Goal: Use online tool/utility: Use online tool/utility

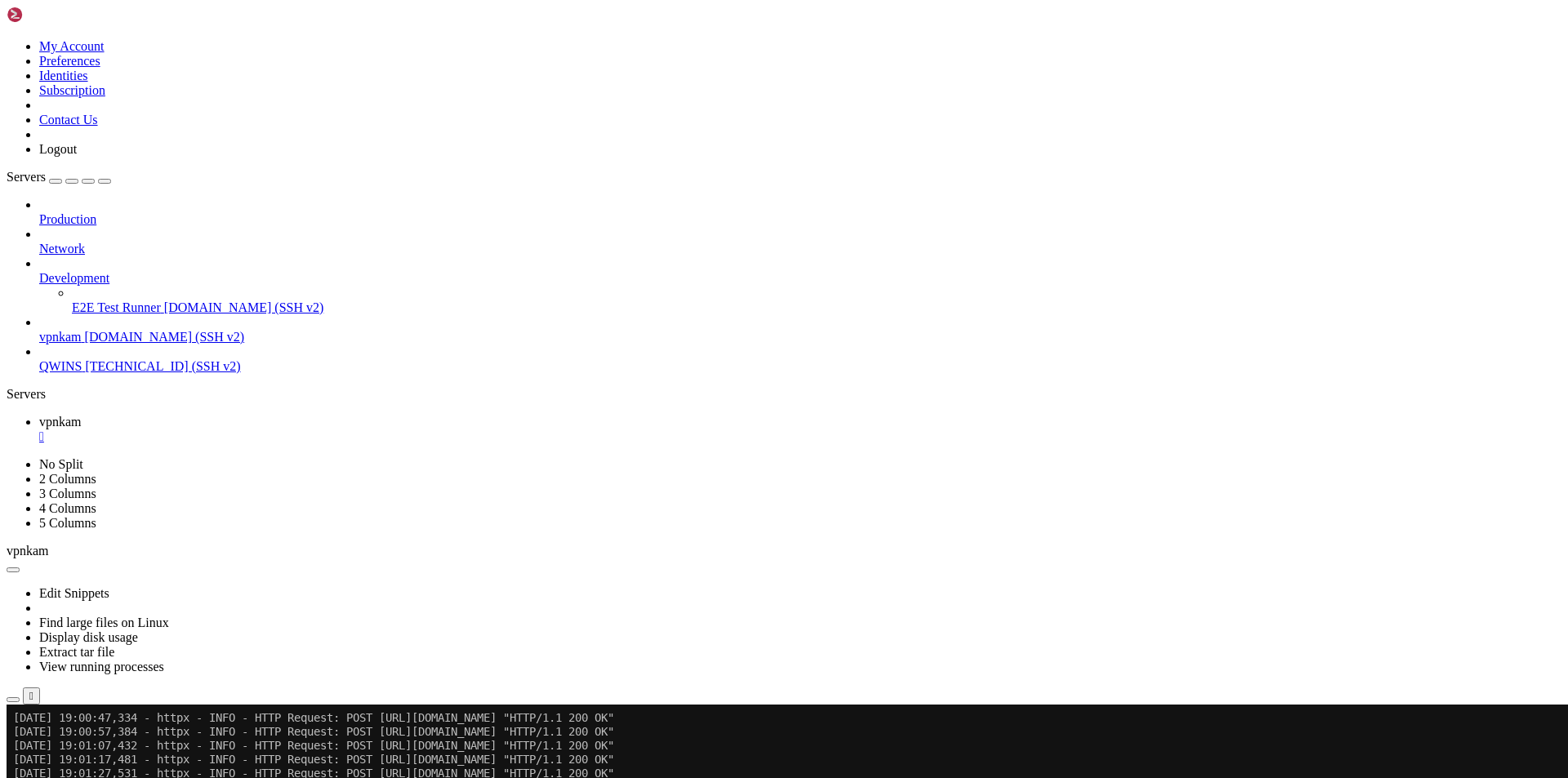
scroll to position [42799, 0]
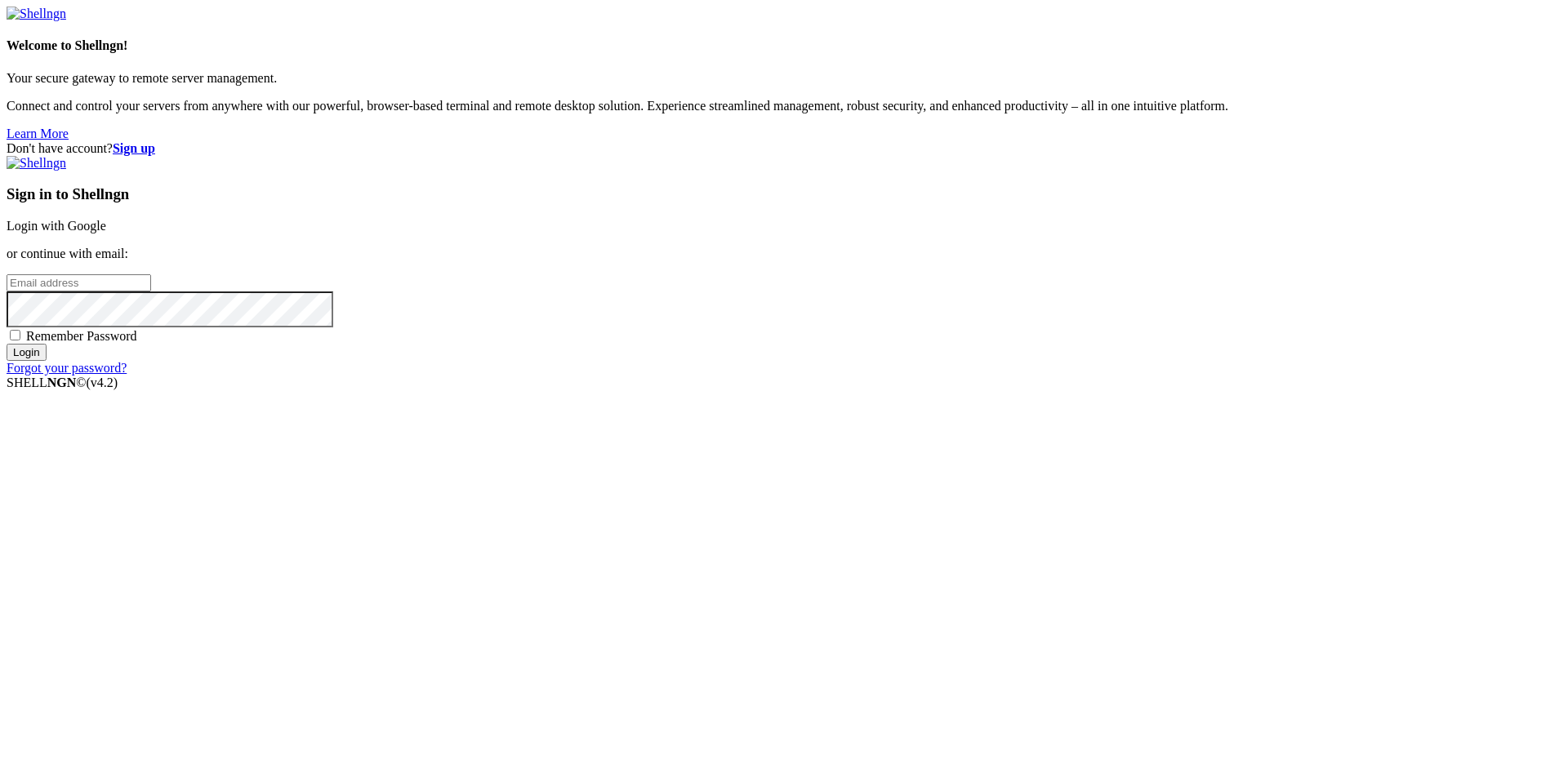
click at [106, 233] on link "Login with Google" at bounding box center [57, 226] width 99 height 14
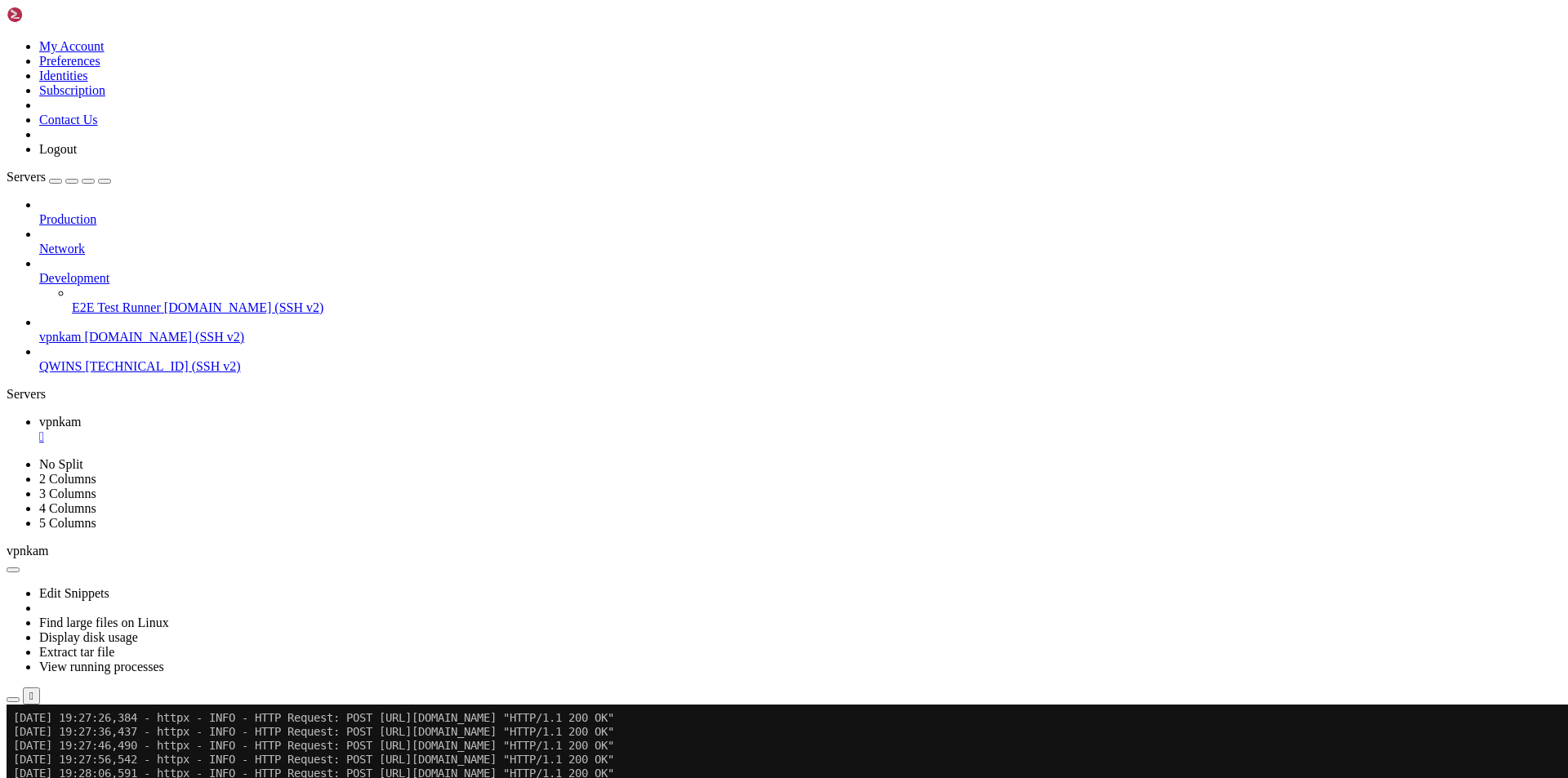
scroll to position [45576, 0]
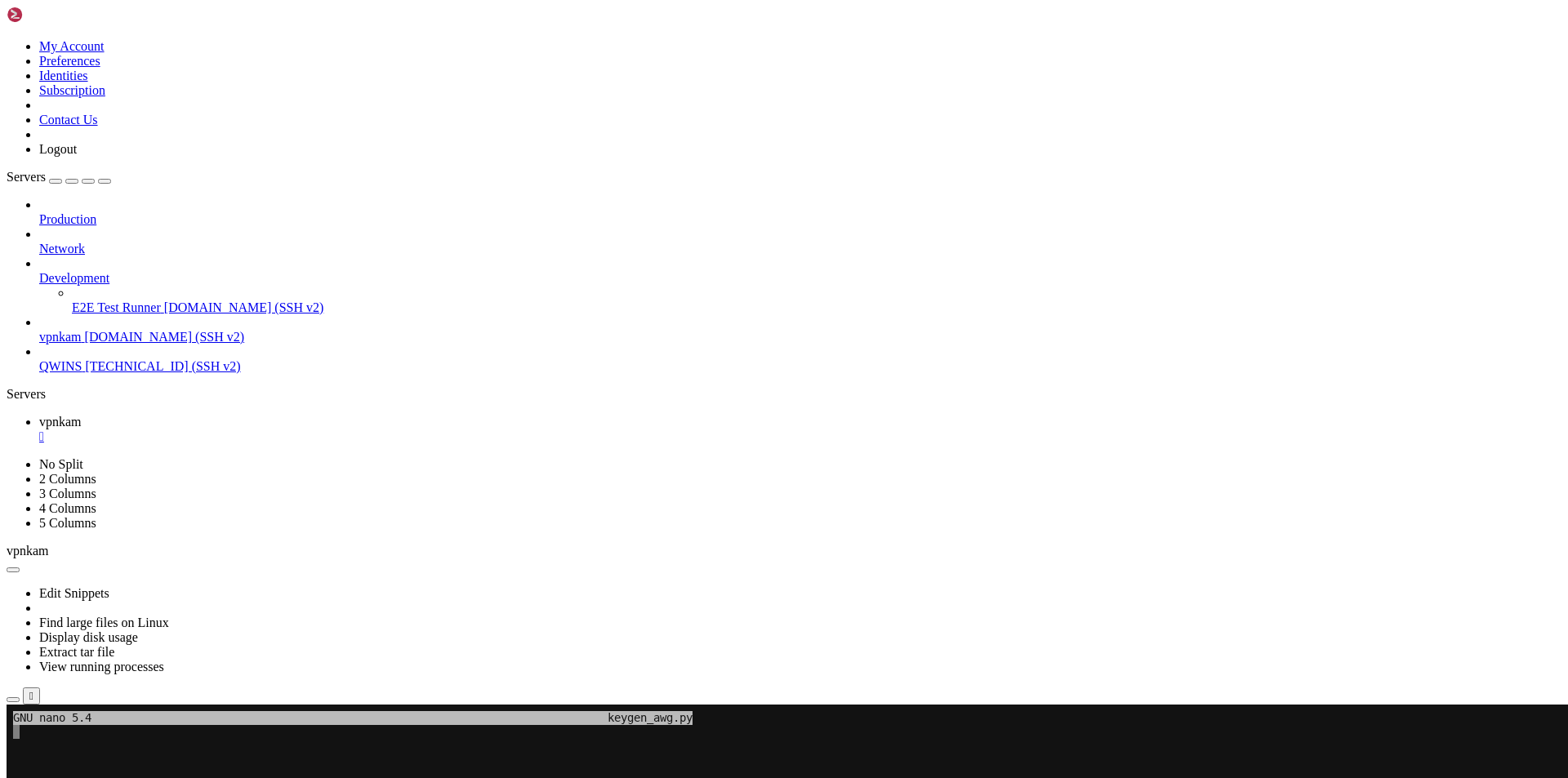
scroll to position [16, 2]
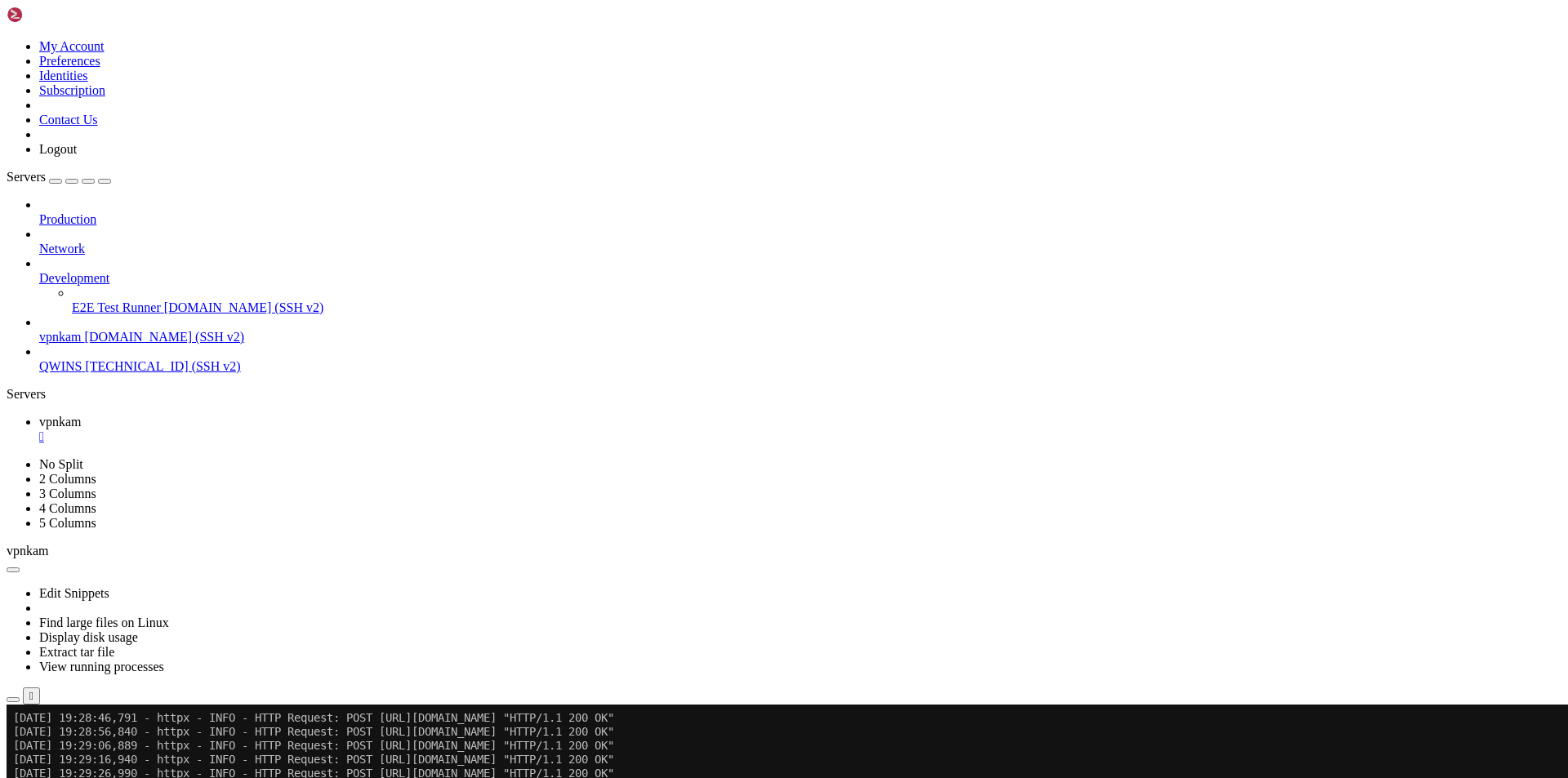
drag, startPoint x: 311, startPoint y: 1272, endPoint x: 205, endPoint y: 1352, distance: 132.8
copy div "AAAH851V23KrNhR9z1cwnvPQzqTYXGwgM3lw4zi-HYeGSY6TcMajgHyCAxuCRHxJ8wXtP_QX-wnVxcZ…"
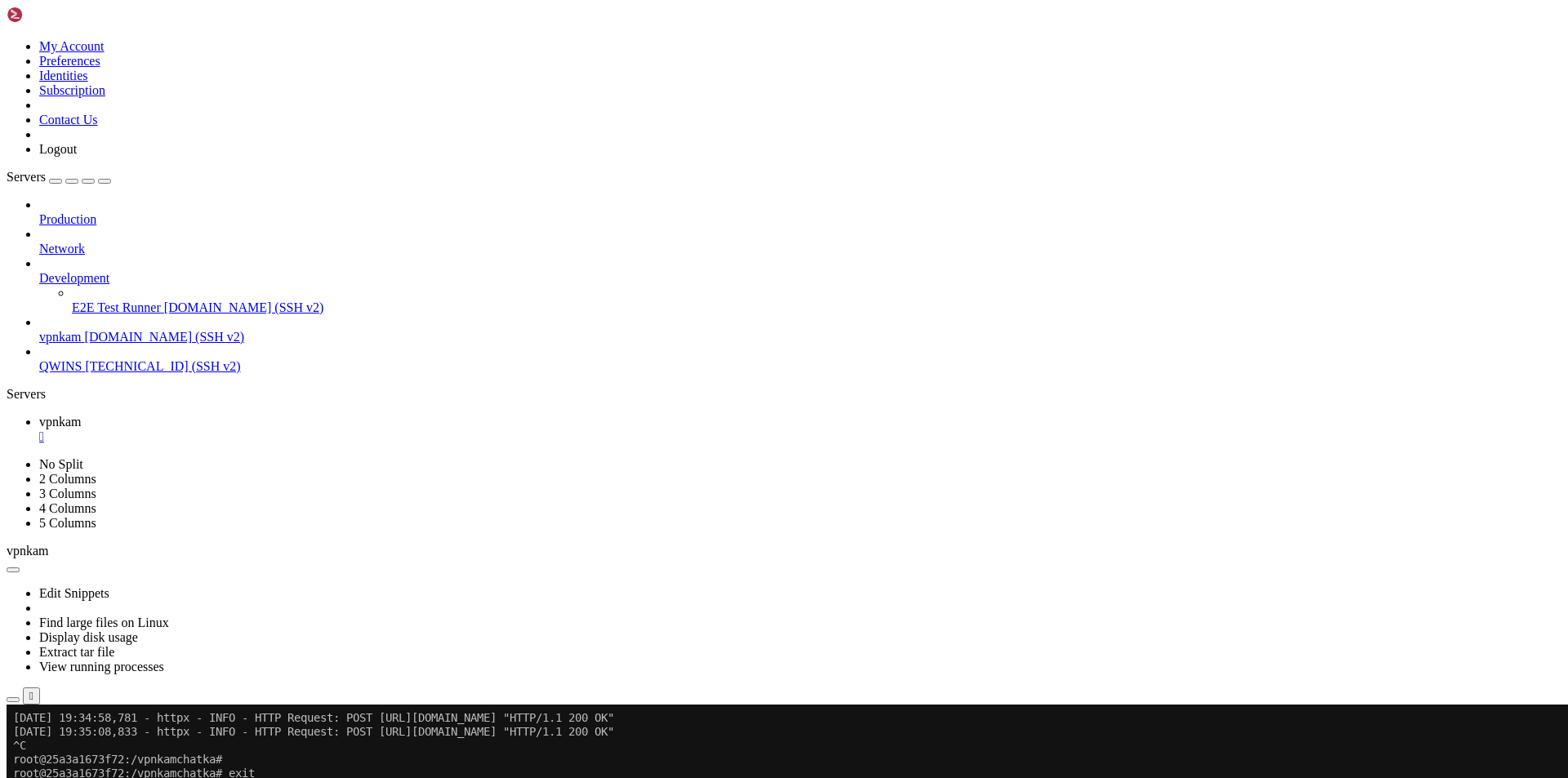
scroll to position [45548, 0]
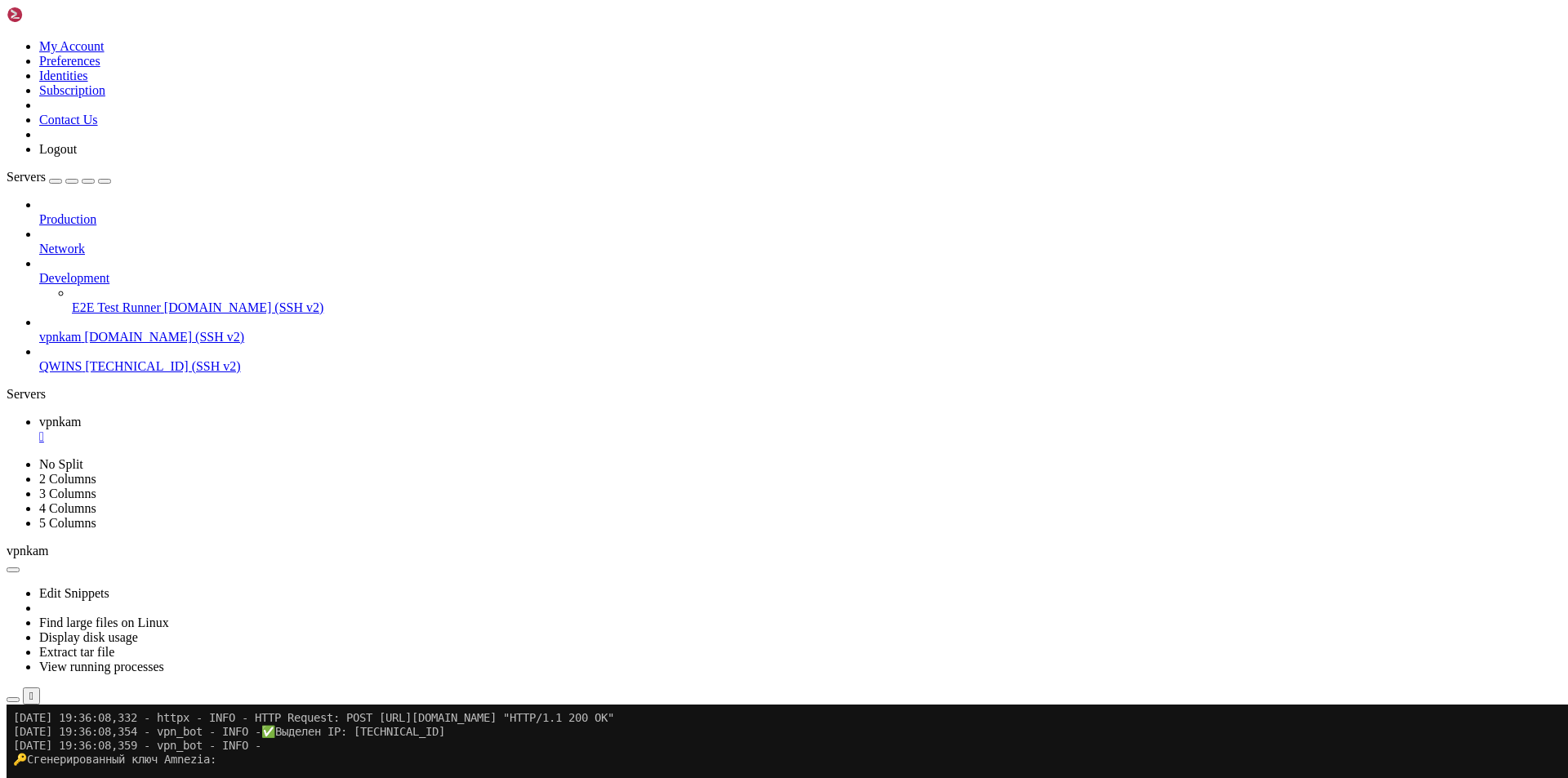
scroll to position [45756, 0]
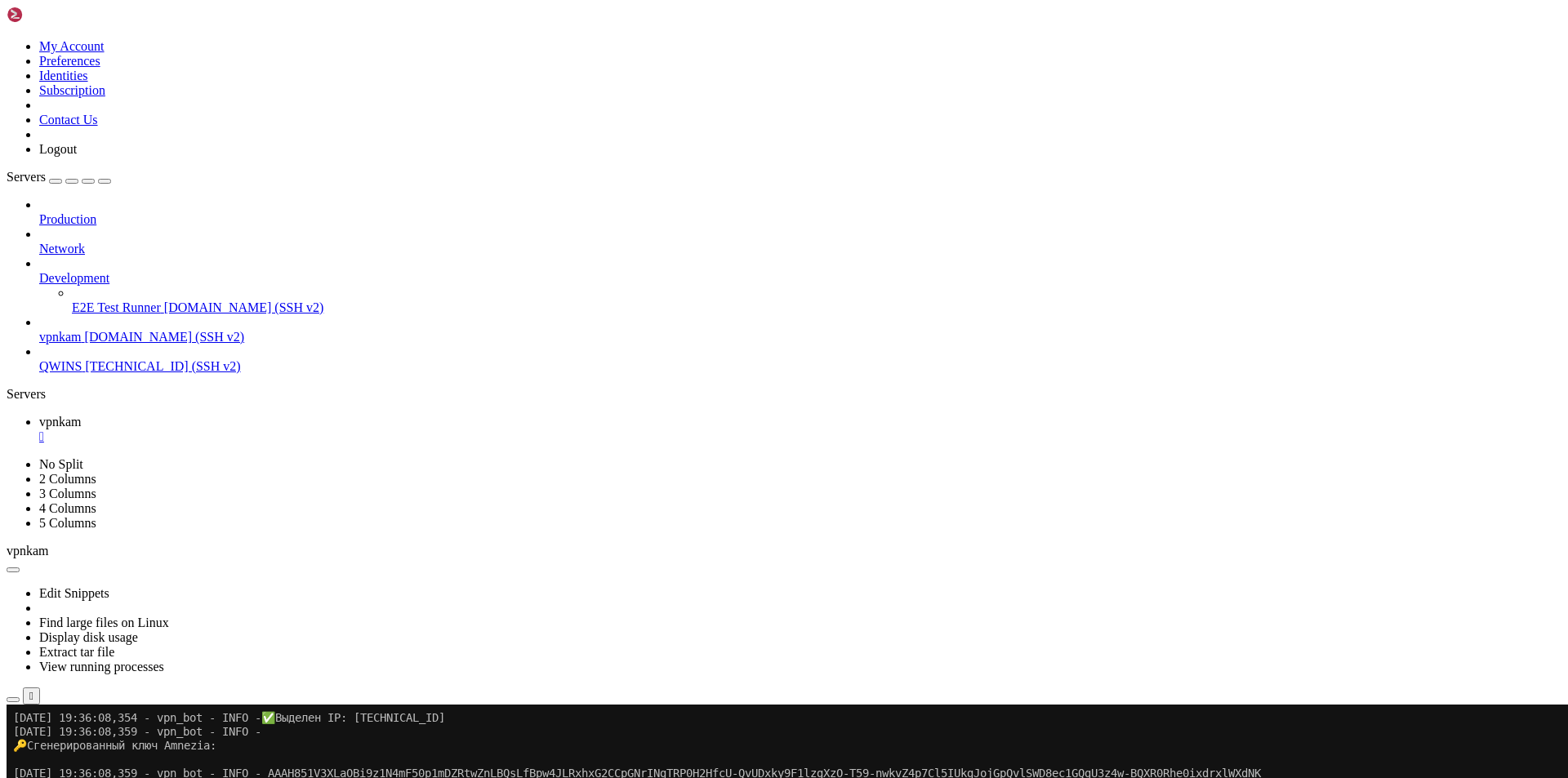
drag, startPoint x: 311, startPoint y: 1275, endPoint x: 184, endPoint y: 1337, distance: 141.3
copy div "AAAH851V2XLaMBR9z1d4mD6009RgecOZyQPNUrYQgpsUGncYYYtGwciuLbOl-YL2H_qL_YRqAWOm7kN…"
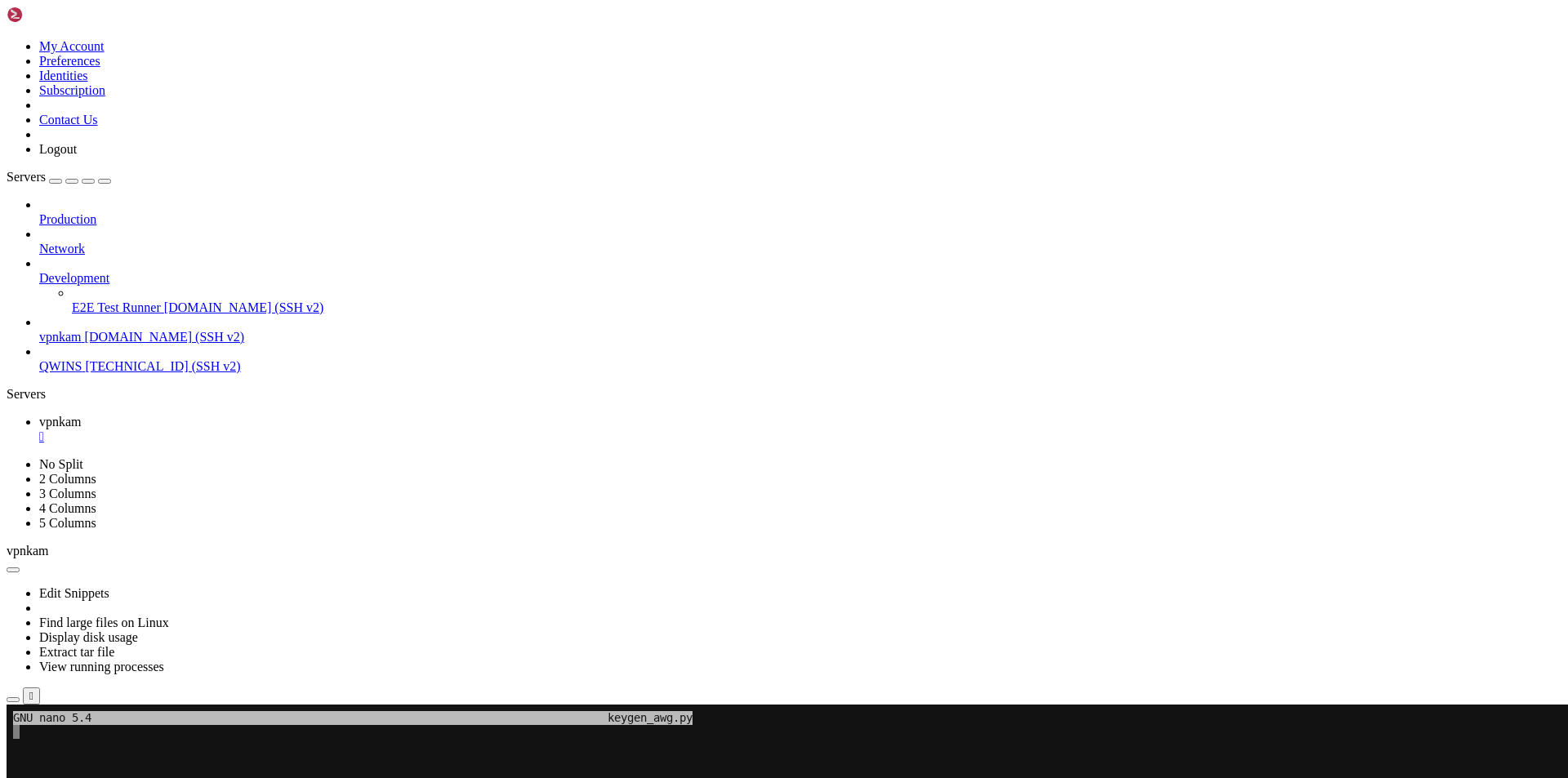
scroll to position [16, 2]
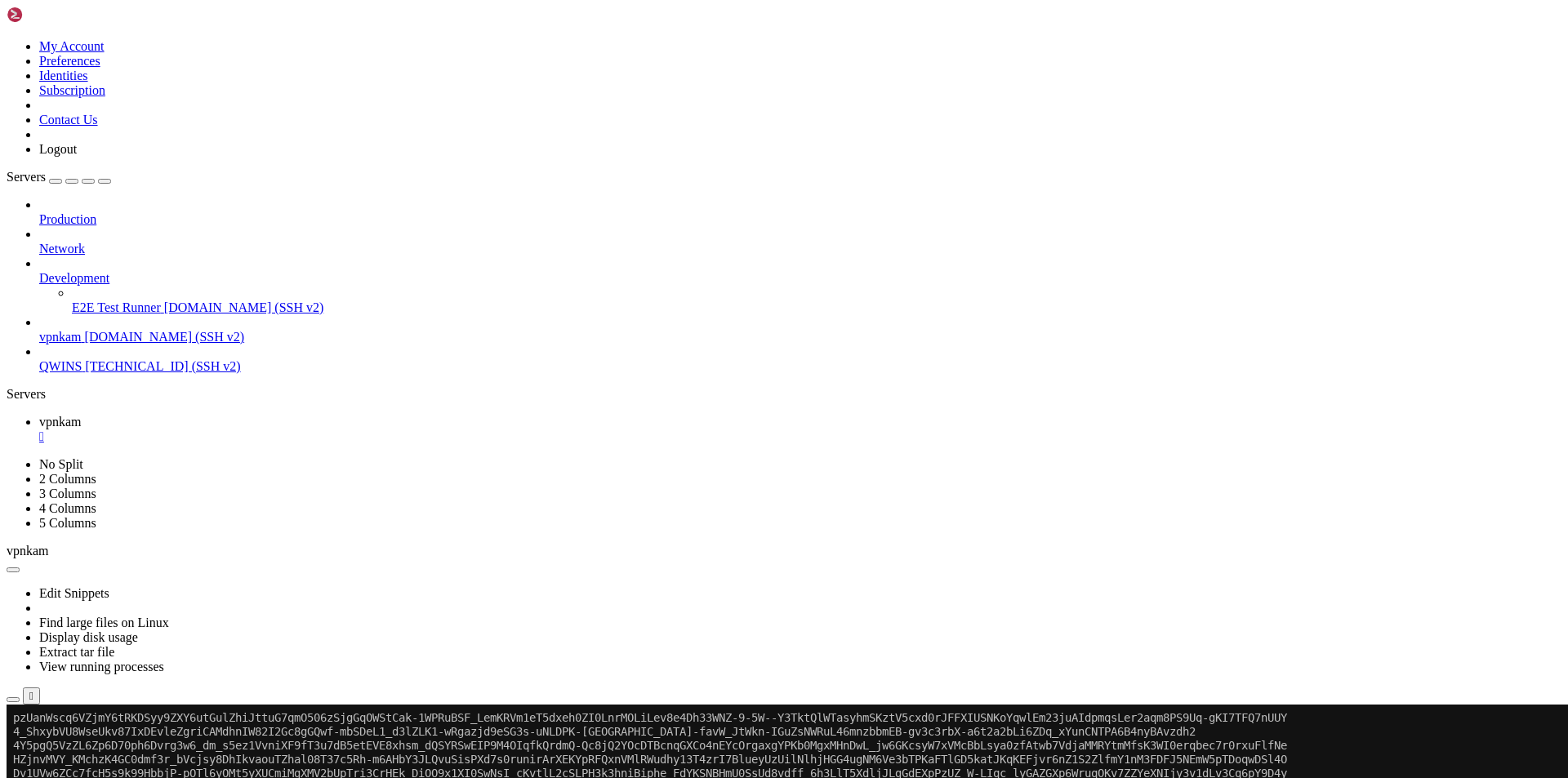
scroll to position [46131, 0]
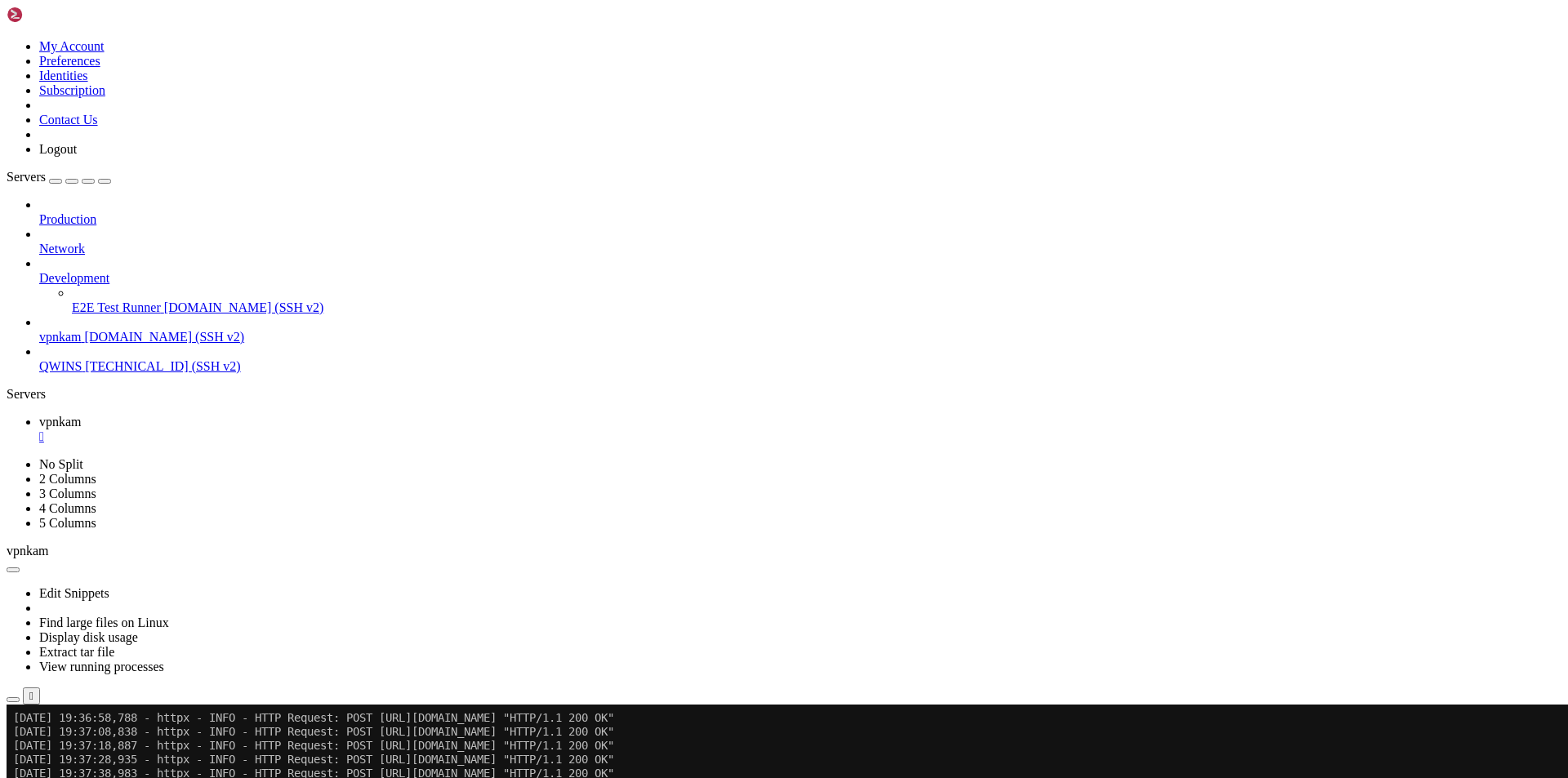
drag, startPoint x: 124, startPoint y: 1359, endPoint x: 477, endPoint y: 1354, distance: 353.0
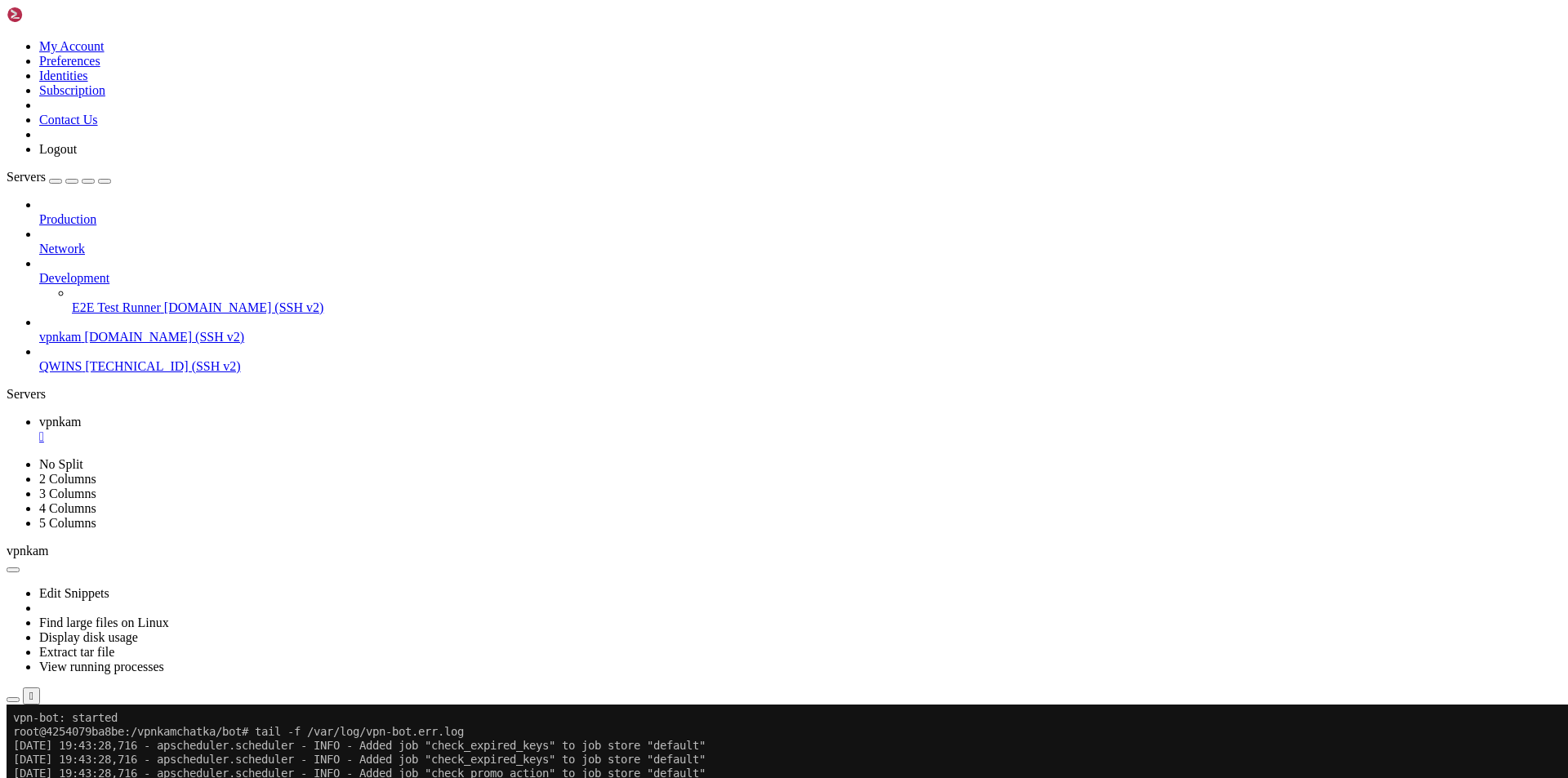
scroll to position [46491, 0]
drag, startPoint x: 90, startPoint y: 1347, endPoint x: 299, endPoint y: 1344, distance: 209.0
drag, startPoint x: 67, startPoint y: 1367, endPoint x: 14, endPoint y: 1289, distance: 94.3
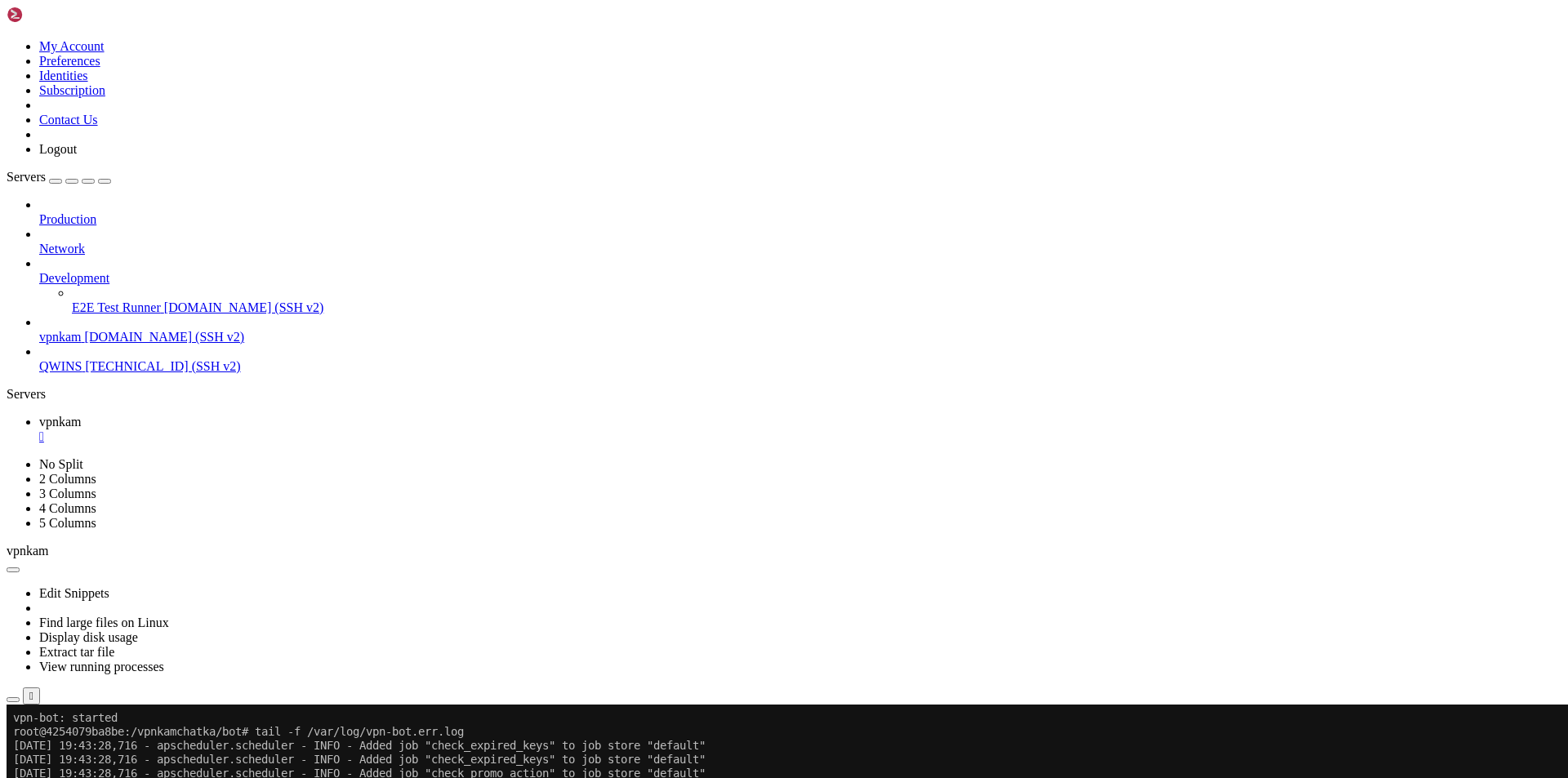
copy div "Traceback (most recent call last): File "/usr/local/lib/python3.10/site-package…"
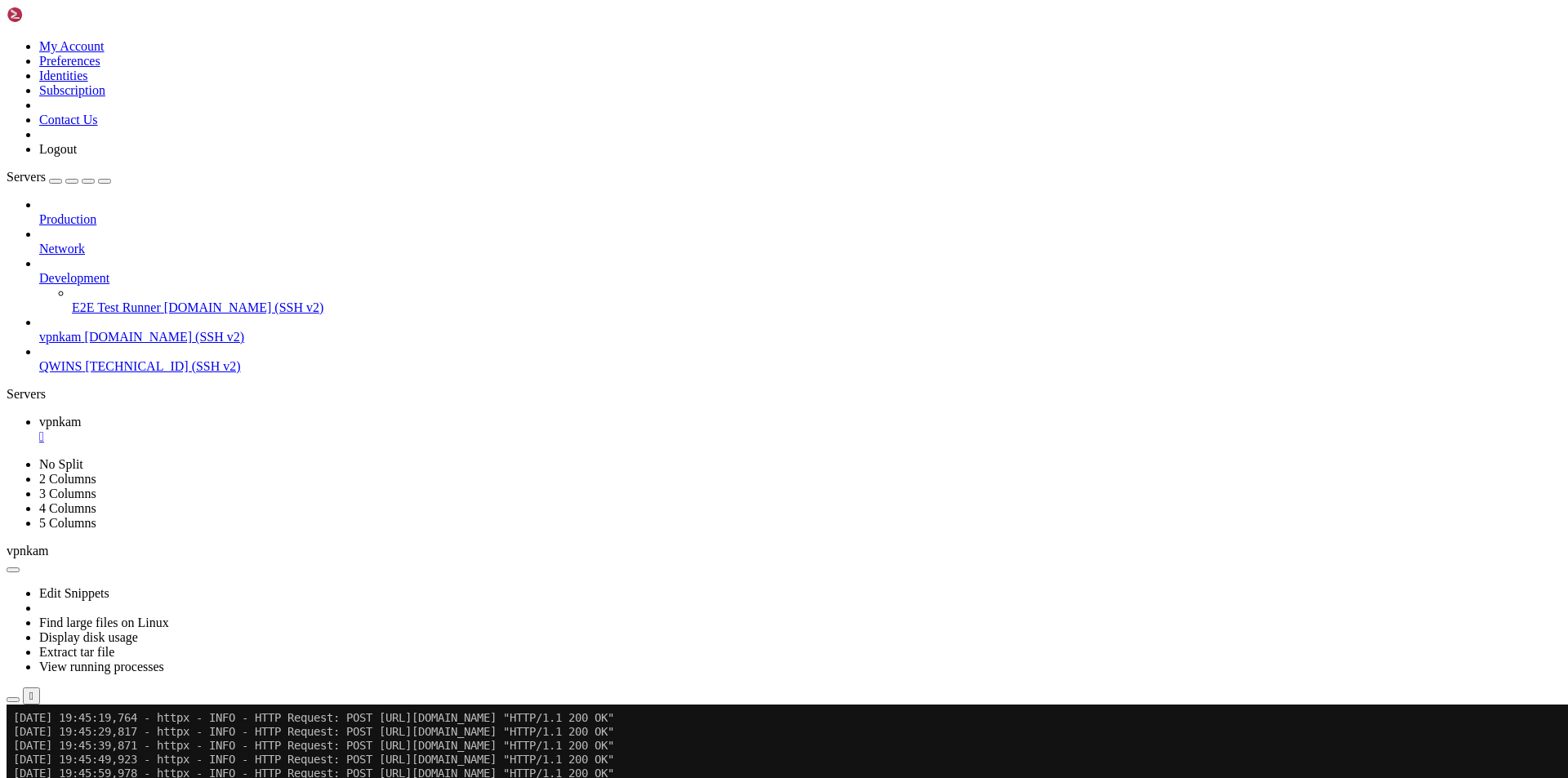
scroll to position [46908, 0]
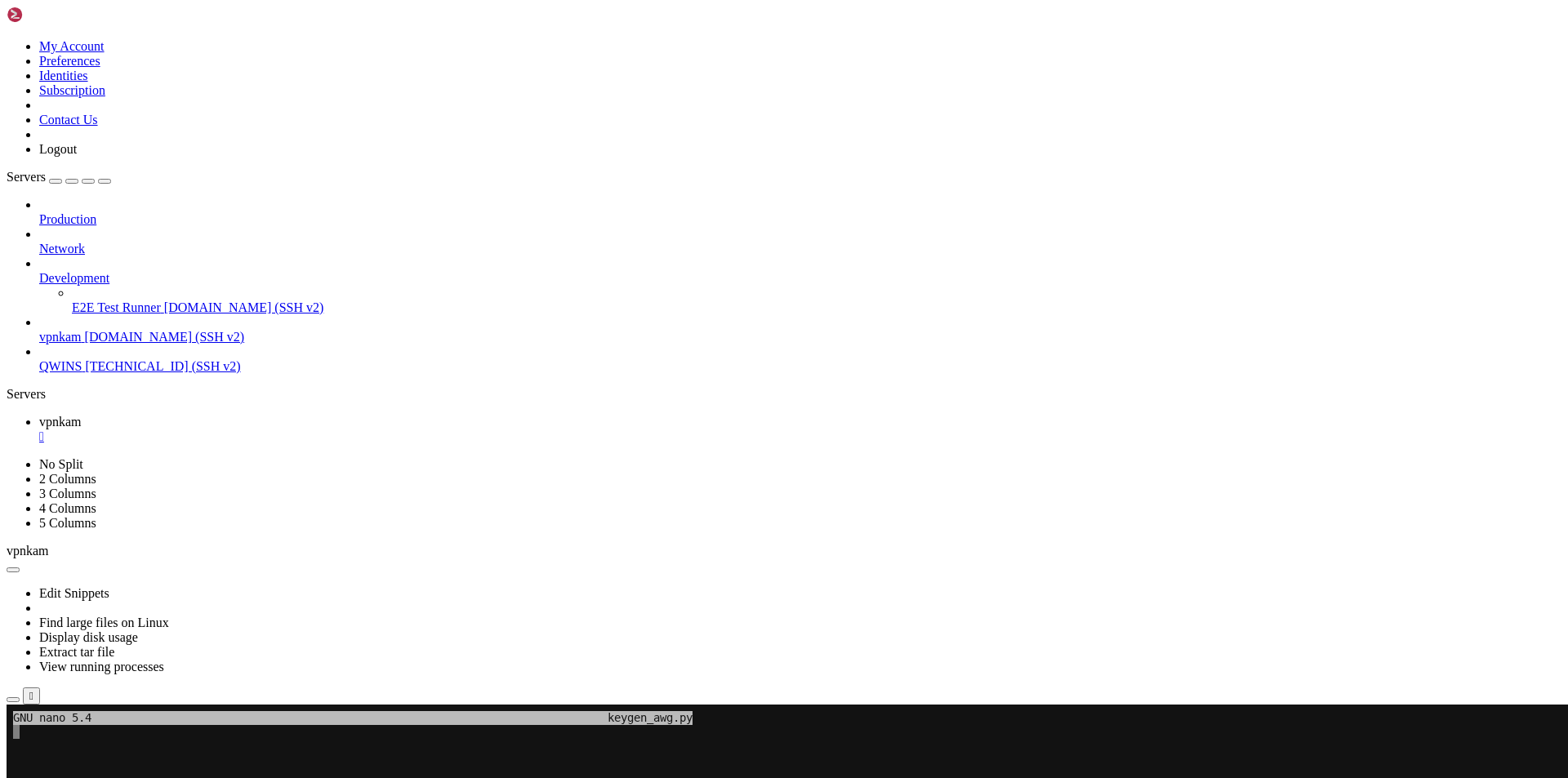
scroll to position [16, 2]
